Goal: Information Seeking & Learning: Learn about a topic

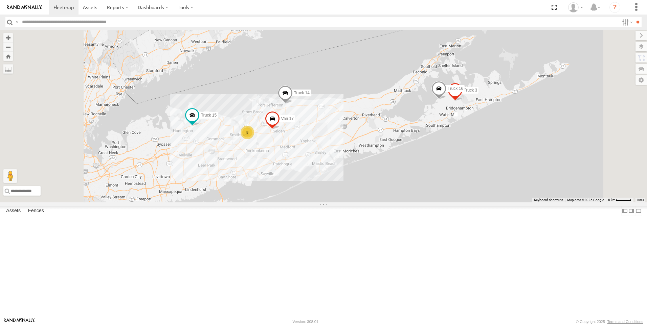
click at [0, 0] on link at bounding box center [0, 0] width 0 height 0
click at [0, 0] on span at bounding box center [0, 0] width 0 height 0
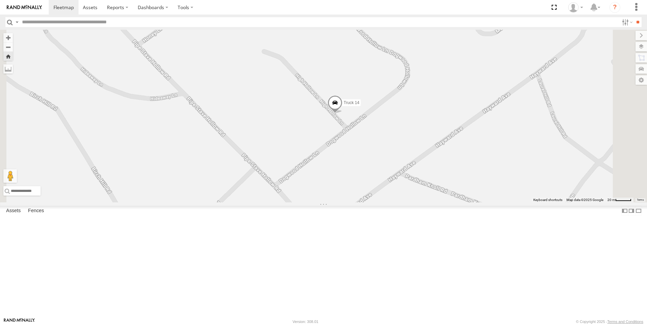
click at [0, 0] on link at bounding box center [0, 0] width 0 height 0
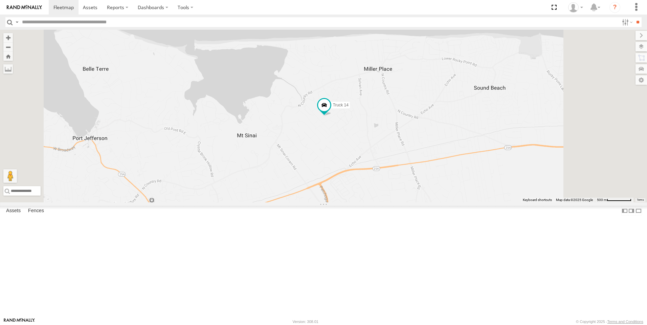
click at [0, 0] on link at bounding box center [0, 0] width 0 height 0
click at [0, 0] on span at bounding box center [0, 0] width 0 height 0
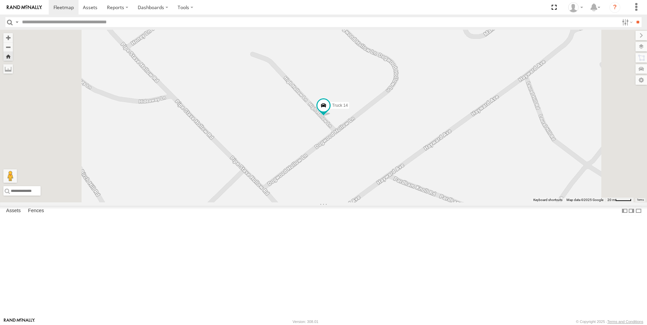
click at [0, 0] on link at bounding box center [0, 0] width 0 height 0
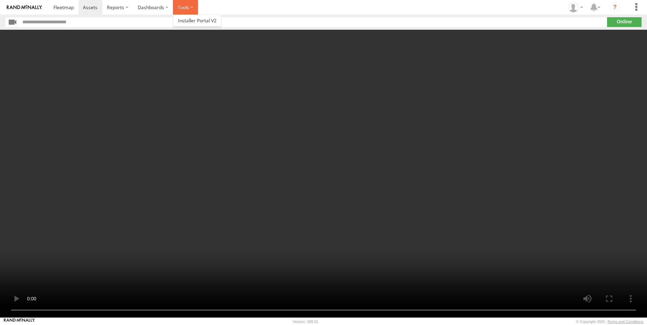
click at [190, 5] on label at bounding box center [185, 7] width 25 height 15
click at [168, 5] on label "Dashboards" at bounding box center [153, 7] width 40 height 15
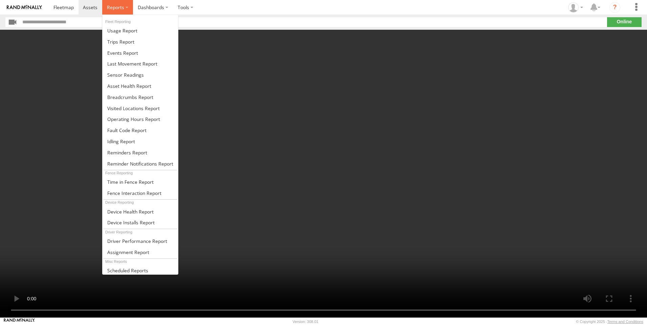
click at [121, 8] on span at bounding box center [115, 7] width 17 height 6
click at [128, 65] on span at bounding box center [132, 64] width 50 height 6
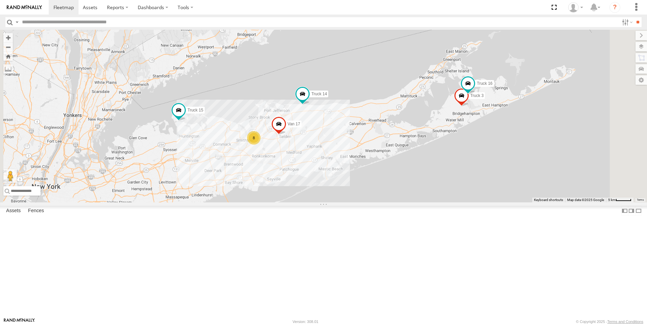
click at [0, 0] on link at bounding box center [0, 0] width 0 height 0
click at [0, 0] on span at bounding box center [0, 0] width 0 height 0
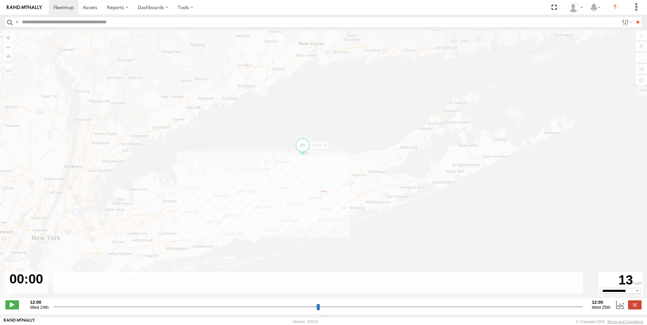
type input "**********"
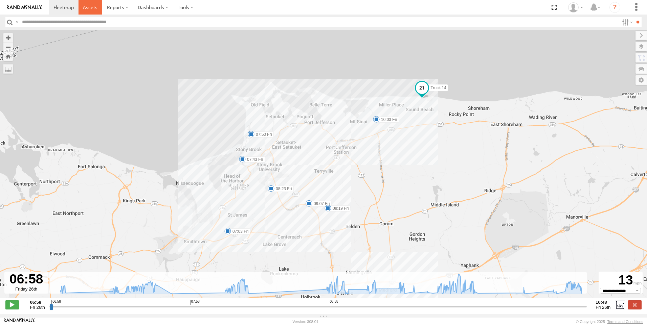
click at [89, 6] on span at bounding box center [90, 7] width 15 height 6
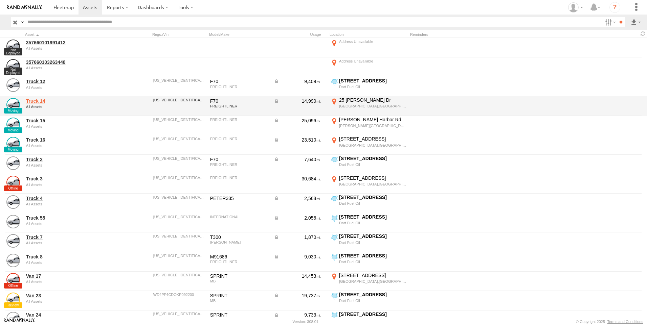
click at [37, 103] on link "Truck 14" at bounding box center [72, 101] width 93 height 6
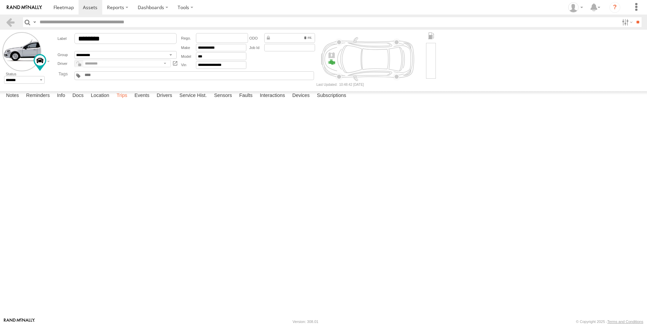
click at [120, 101] on label "Trips" at bounding box center [122, 95] width 18 height 9
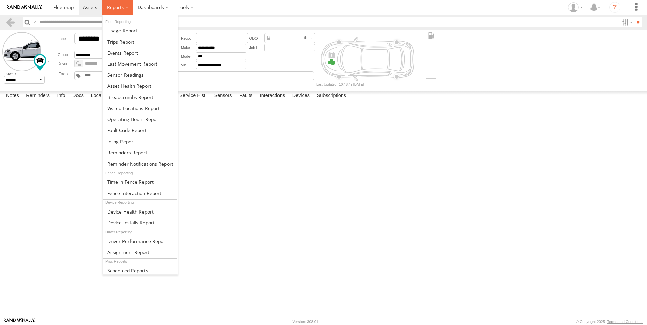
click at [119, 6] on span at bounding box center [115, 7] width 17 height 6
click at [114, 74] on span at bounding box center [125, 75] width 37 height 6
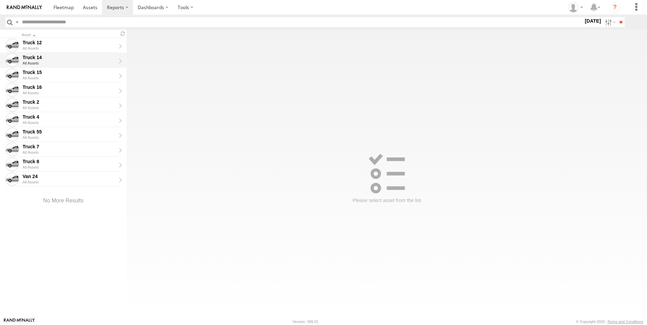
click at [119, 61] on div "Truck 14 All Assets" at bounding box center [63, 60] width 126 height 15
type input "**********"
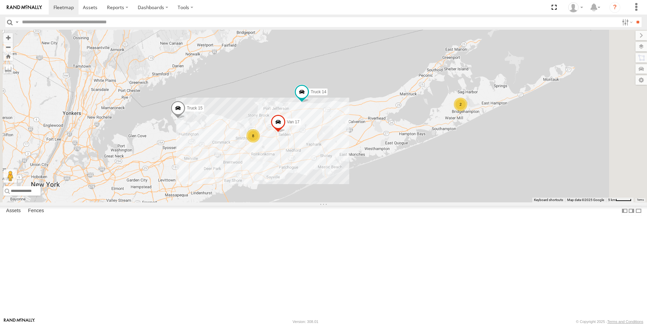
click at [0, 0] on link at bounding box center [0, 0] width 0 height 0
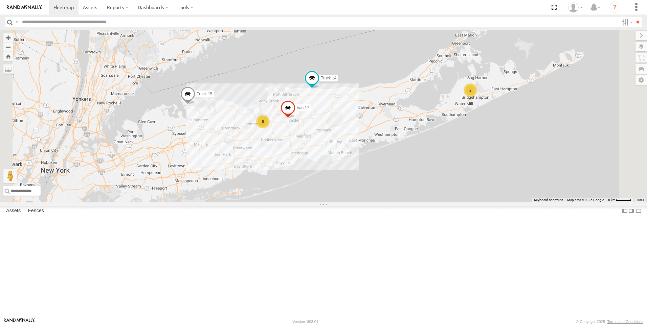
drag, startPoint x: 345, startPoint y: 203, endPoint x: 358, endPoint y: 187, distance: 21.3
click at [358, 187] on div "Van 17 8 2 Truck 15 Truck 14" at bounding box center [323, 116] width 647 height 173
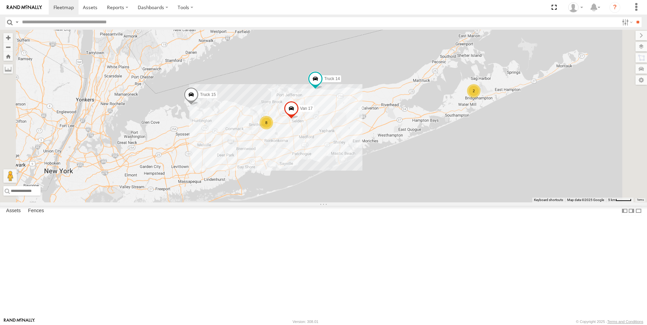
click at [0, 0] on link at bounding box center [0, 0] width 0 height 0
click at [0, 0] on span at bounding box center [0, 0] width 0 height 0
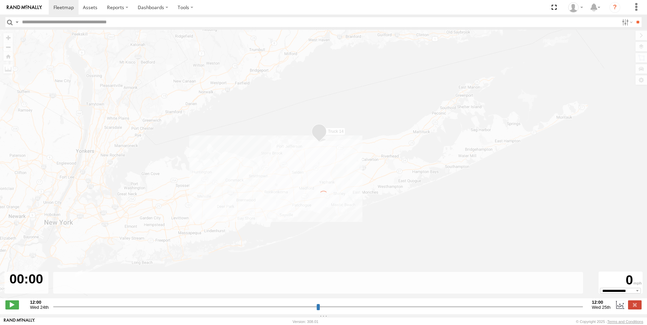
type input "**********"
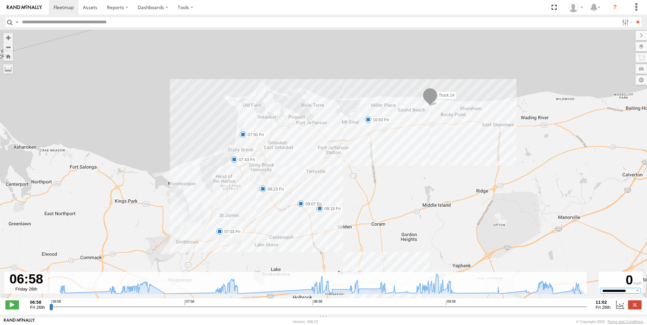
click at [637, 293] on select "**********" at bounding box center [620, 290] width 41 height 5
click at [600, 292] on select "**********" at bounding box center [620, 290] width 41 height 5
click at [369, 122] on span at bounding box center [368, 119] width 7 height 7
click at [429, 103] on span at bounding box center [429, 97] width 15 height 18
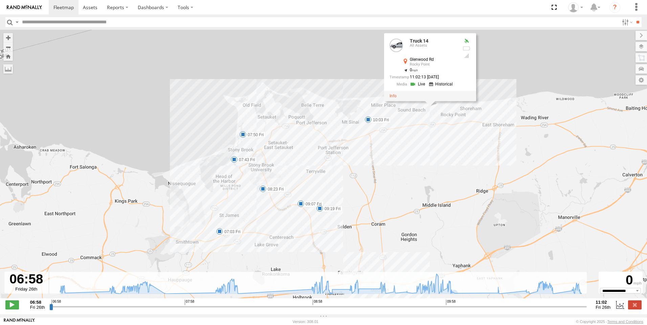
click at [426, 101] on div "Truck 14 All Assets Glenwood Rd Rocky Point 40.95919 , -72.949 0 11:02:13 09/26…" at bounding box center [430, 67] width 92 height 68
click at [428, 101] on div "Truck 14 All Assets Glenwood Rd Rocky Point 40.95919 , -72.949 0 11:02:13 09/26…" at bounding box center [430, 67] width 92 height 68
click at [392, 98] on link at bounding box center [392, 96] width 7 height 5
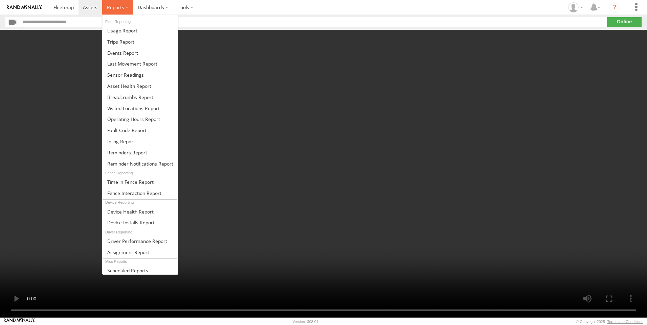
click at [125, 7] on label at bounding box center [117, 7] width 31 height 15
click at [128, 6] on label at bounding box center [117, 7] width 31 height 15
click at [121, 6] on span at bounding box center [115, 7] width 17 height 6
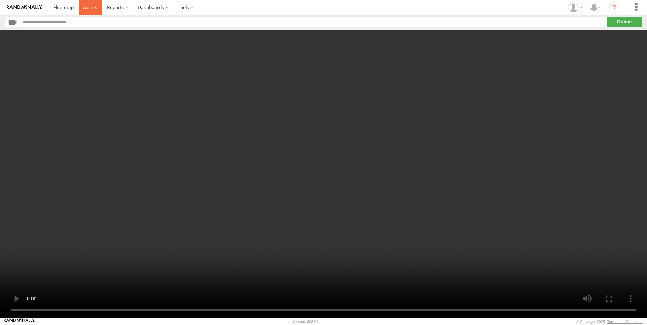
click at [86, 8] on span at bounding box center [90, 7] width 15 height 6
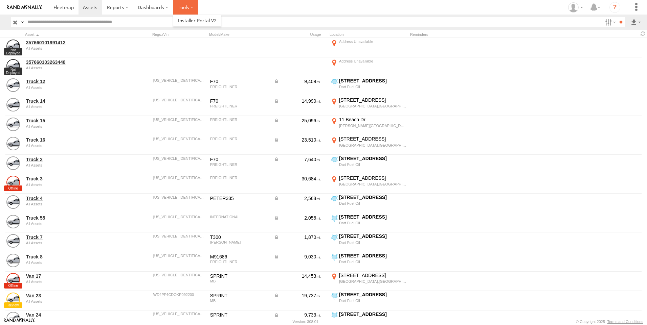
click at [186, 9] on label at bounding box center [185, 7] width 25 height 15
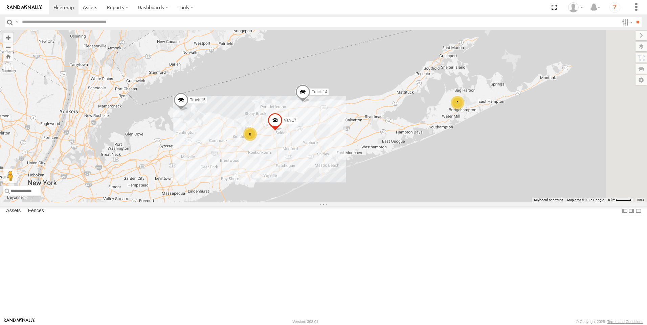
click at [0, 0] on link at bounding box center [0, 0] width 0 height 0
click at [90, 6] on span at bounding box center [90, 7] width 15 height 6
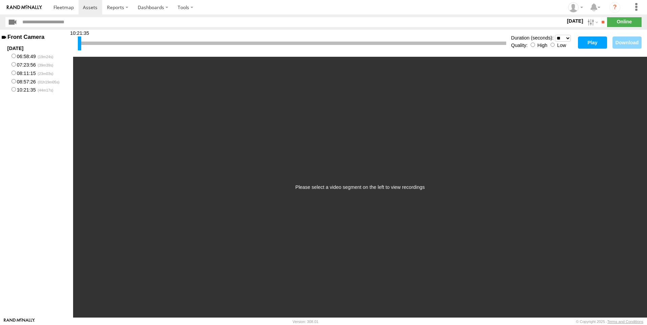
click at [588, 44] on button "Play" at bounding box center [592, 43] width 29 height 12
click at [566, 38] on select "* ** ** ** ** ** ** *** *** *** ***" at bounding box center [563, 38] width 16 height 7
select select "***"
click at [555, 35] on select "* ** ** ** ** ** ** *** *** *** ***" at bounding box center [563, 38] width 16 height 7
click at [592, 41] on button "Play" at bounding box center [592, 43] width 29 height 12
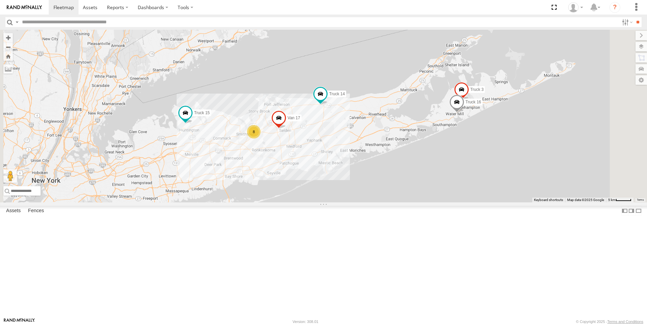
click at [0, 0] on link at bounding box center [0, 0] width 0 height 0
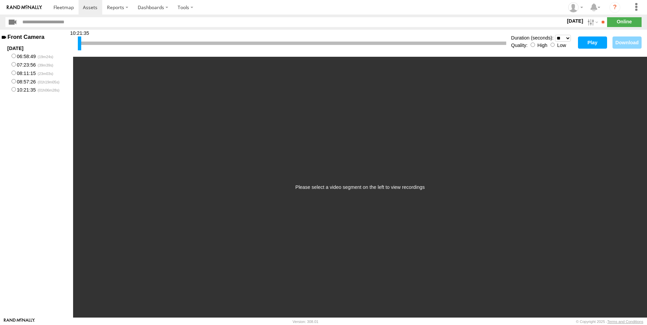
click at [401, 42] on div at bounding box center [292, 43] width 428 height 3
drag, startPoint x: 81, startPoint y: 43, endPoint x: 303, endPoint y: 48, distance: 221.6
click at [303, 48] on div at bounding box center [300, 44] width 3 height 14
click at [569, 37] on select "* ** ** ** ** ** ** *** *** *** ***" at bounding box center [563, 38] width 16 height 7
select select "***"
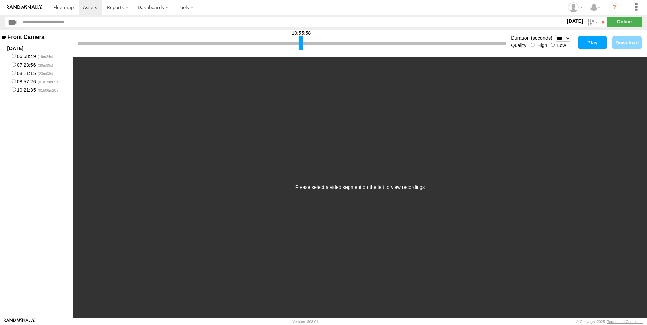
click at [555, 35] on select "* ** ** ** ** ** ** *** *** *** ***" at bounding box center [563, 38] width 16 height 7
click at [589, 42] on button "Play" at bounding box center [592, 43] width 29 height 12
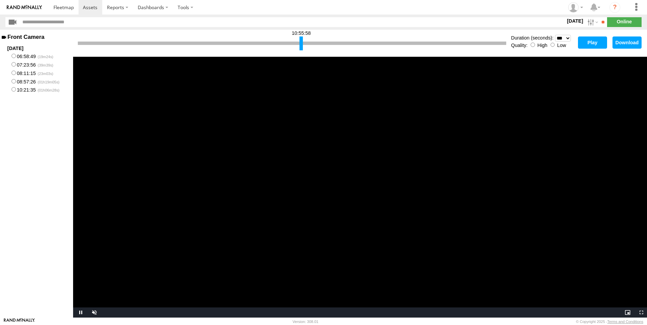
click at [591, 43] on button "Play" at bounding box center [592, 43] width 29 height 12
click at [309, 48] on div at bounding box center [310, 44] width 3 height 14
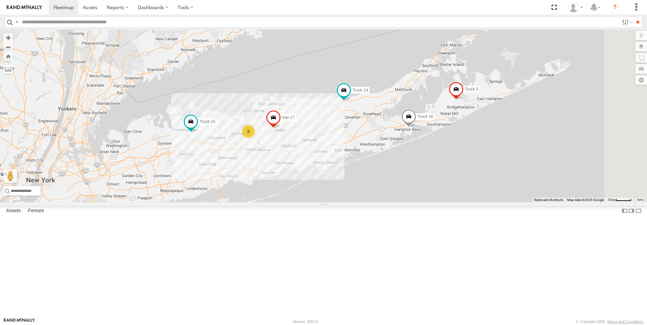
click at [0, 0] on link at bounding box center [0, 0] width 0 height 0
